Goal: Task Accomplishment & Management: Use online tool/utility

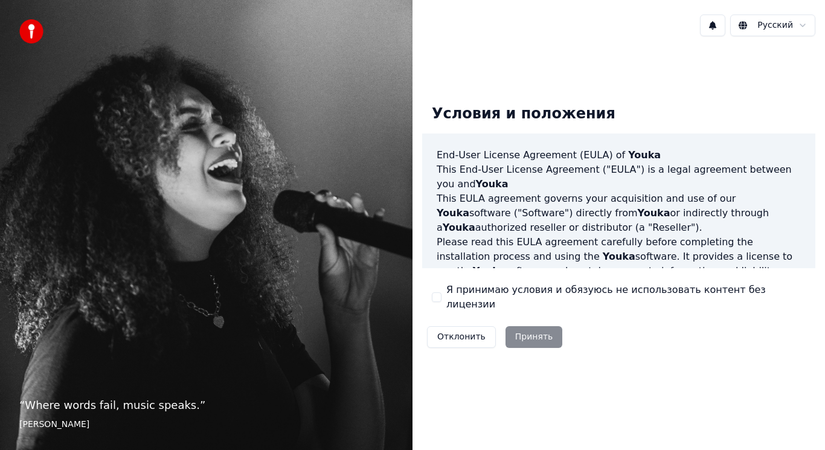
click at [435, 295] on button "Я принимаю условия и обязуюсь не использовать контент без лицензии" at bounding box center [437, 297] width 10 height 10
click at [527, 332] on button "Принять" at bounding box center [533, 337] width 57 height 22
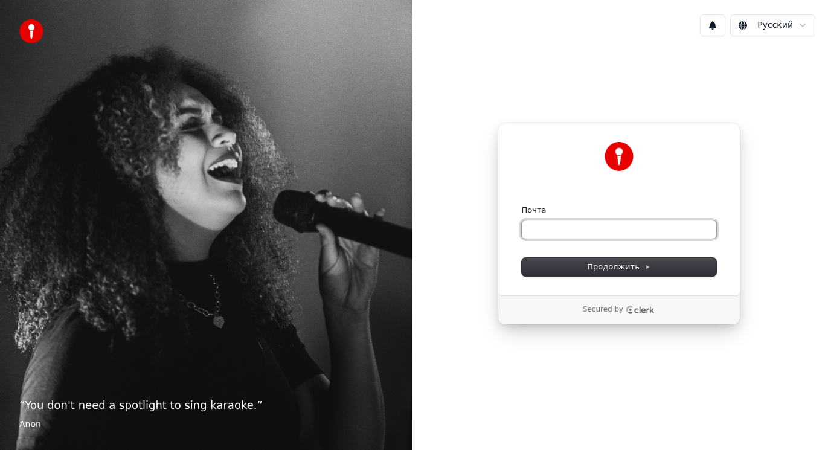
click at [615, 227] on input "Почта" at bounding box center [619, 229] width 194 height 18
click at [586, 230] on input "Почта" at bounding box center [619, 229] width 194 height 18
click at [611, 268] on span "Продолжить" at bounding box center [618, 266] width 63 height 11
type input "**********"
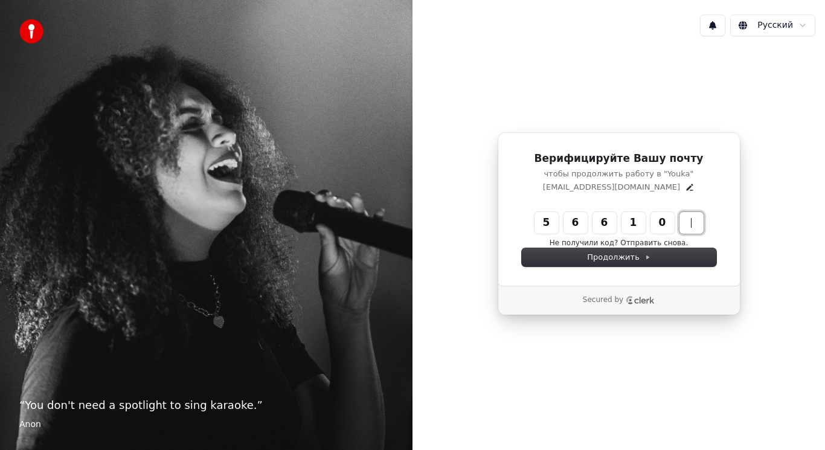
type input "******"
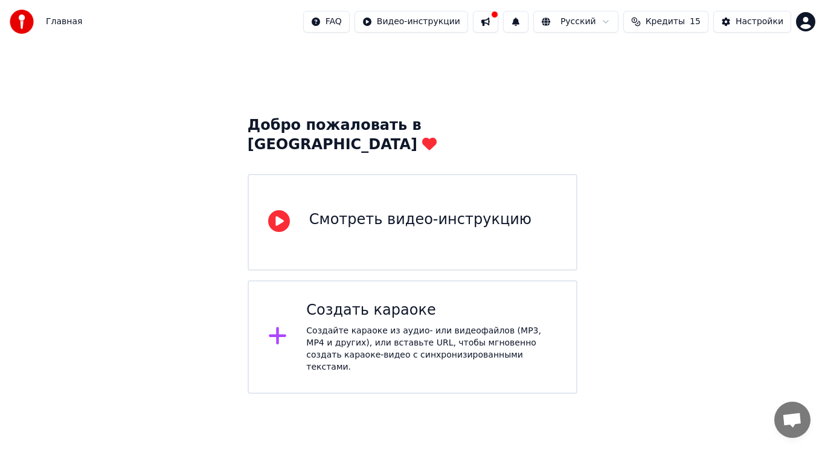
click at [333, 210] on div "Смотреть видео-инструкцию" at bounding box center [420, 219] width 222 height 19
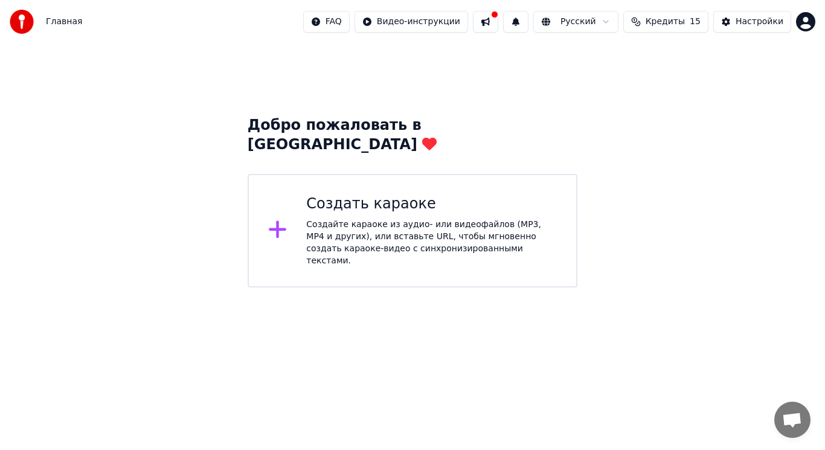
click at [375, 219] on div "Создайте караоке из аудио- или видеофайлов (MP3, MP4 и других), или вставьте UR…" at bounding box center [431, 243] width 251 height 48
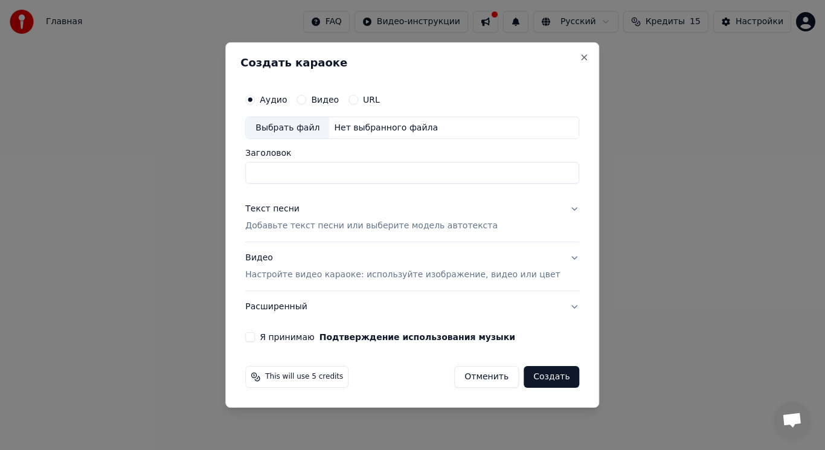
click at [312, 128] on div "Выбрать файл" at bounding box center [287, 128] width 83 height 22
click at [362, 127] on div "Нет выбранного файла" at bounding box center [386, 128] width 114 height 12
click at [306, 98] on button "Видео" at bounding box center [302, 100] width 10 height 10
click at [255, 97] on button "Аудио" at bounding box center [250, 100] width 10 height 10
click at [556, 205] on button "Текст песни Добавьте текст песни или выберите модель автотекста" at bounding box center [412, 218] width 334 height 48
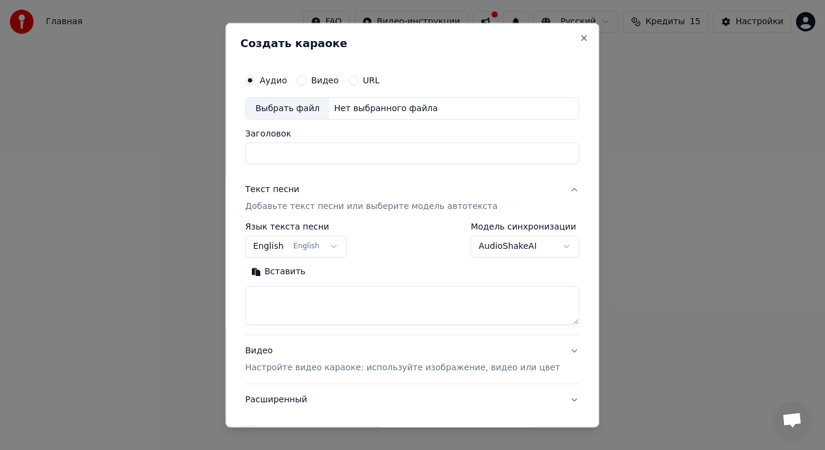
click at [339, 245] on button "English English" at bounding box center [295, 247] width 101 height 22
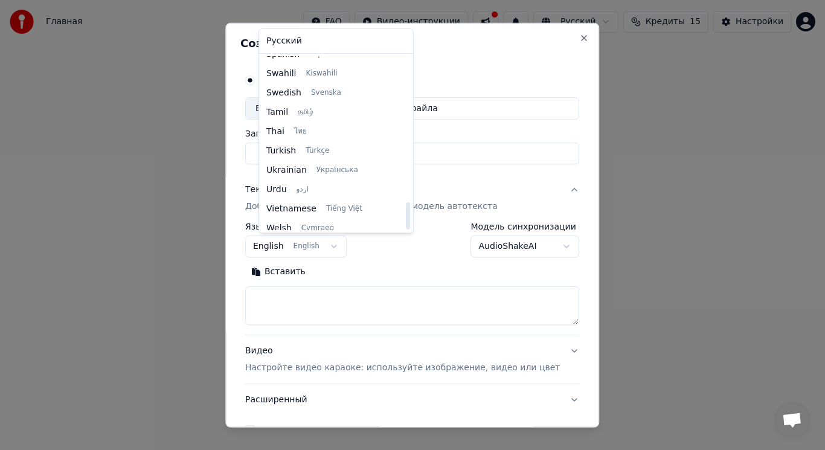
scroll to position [927, 0]
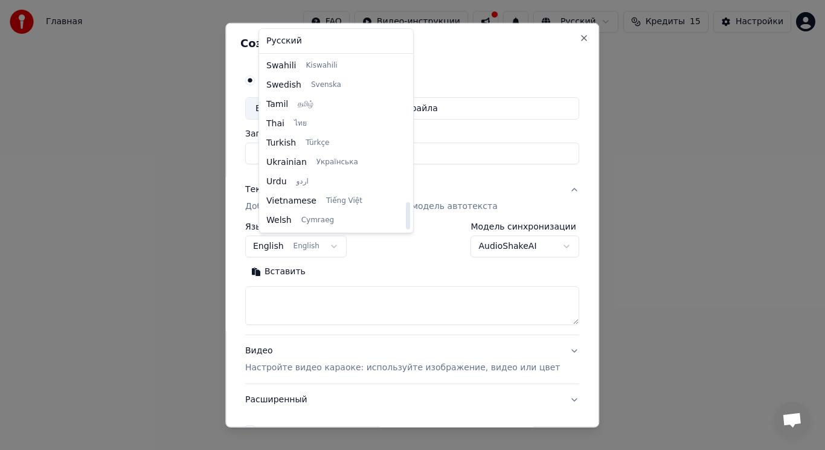
click at [662, 185] on div at bounding box center [412, 225] width 825 height 450
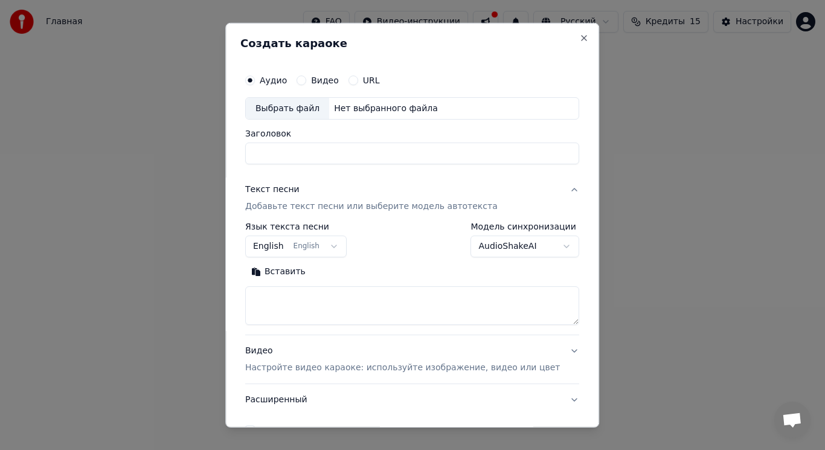
click at [542, 248] on button "AudioShakeAI" at bounding box center [525, 247] width 109 height 22
click at [542, 248] on body "**********" at bounding box center [412, 143] width 825 height 287
click at [548, 349] on button "Видео Настройте видео караоке: используйте изображение, видео или цвет" at bounding box center [412, 359] width 334 height 48
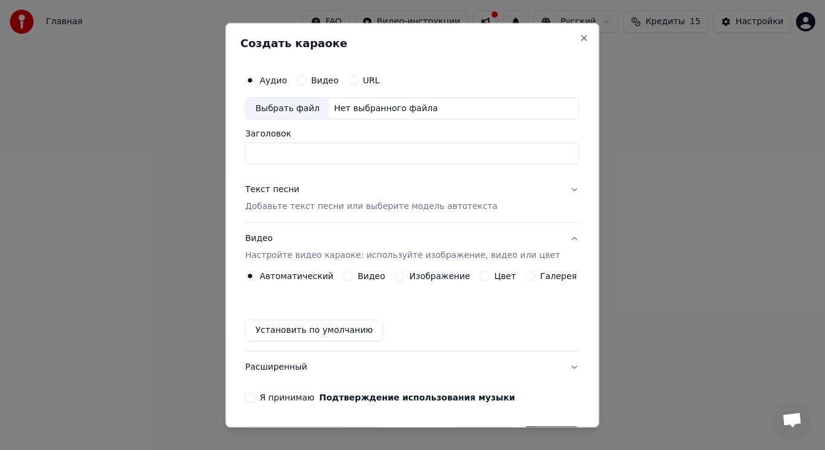
click at [329, 329] on button "Установить по умолчанию" at bounding box center [314, 330] width 138 height 22
click at [254, 395] on button "Я принимаю Подтверждение использования музыки" at bounding box center [250, 398] width 10 height 10
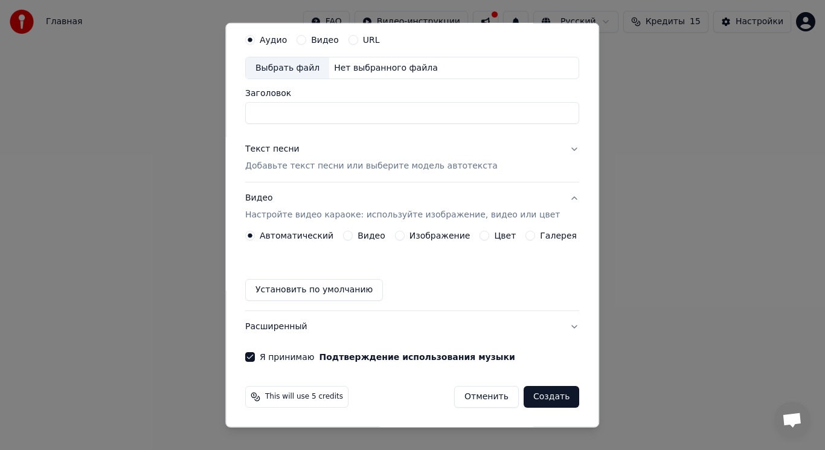
click at [530, 398] on button "Создать" at bounding box center [552, 397] width 56 height 22
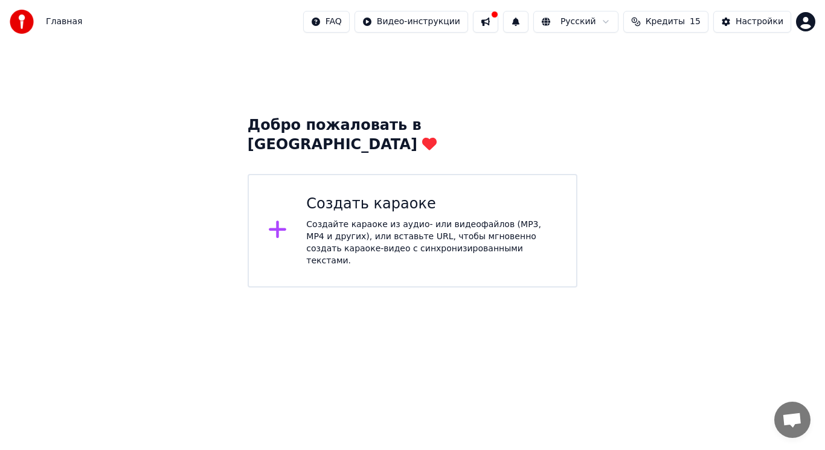
click at [676, 25] on span "Кредиты" at bounding box center [665, 22] width 39 height 12
drag, startPoint x: 688, startPoint y: 224, endPoint x: 754, endPoint y: 100, distance: 140.5
click at [706, 207] on div "Добро пожаловать в Youka Создать караоке Создайте караоке из аудио- или видеофа…" at bounding box center [412, 165] width 825 height 244
